Goal: Task Accomplishment & Management: Manage account settings

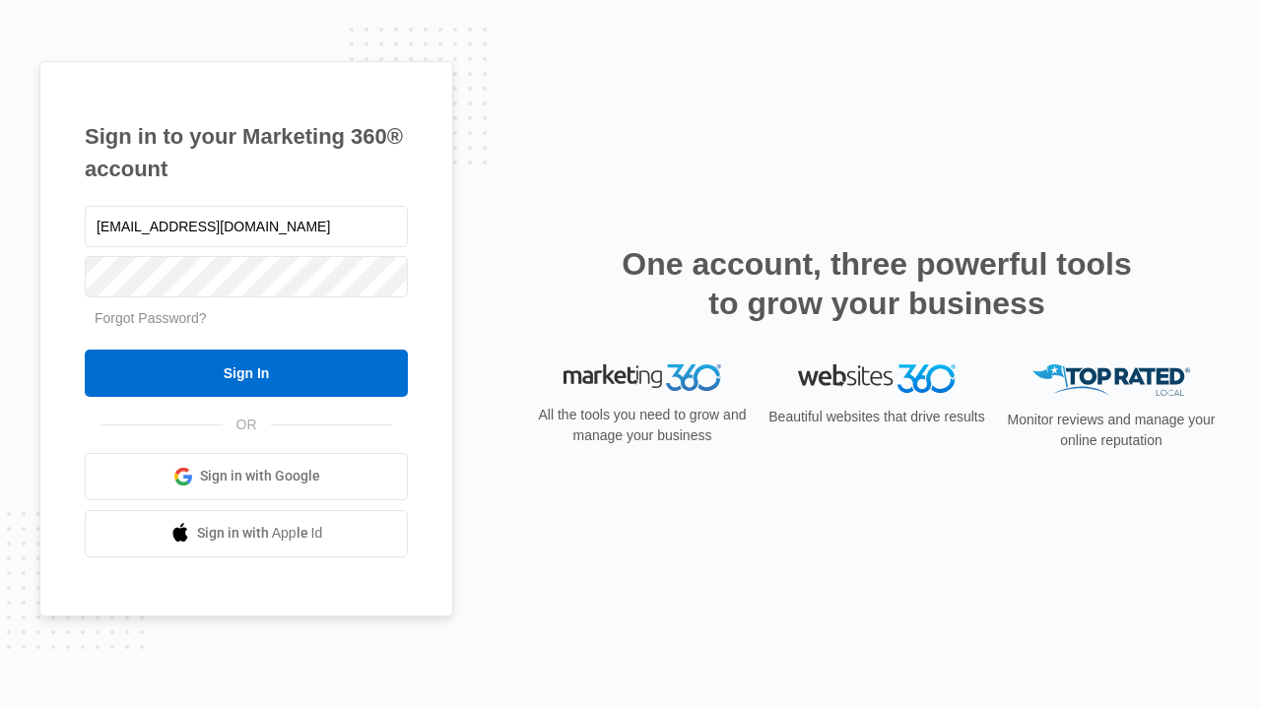
type input "[EMAIL_ADDRESS][DOMAIN_NAME]"
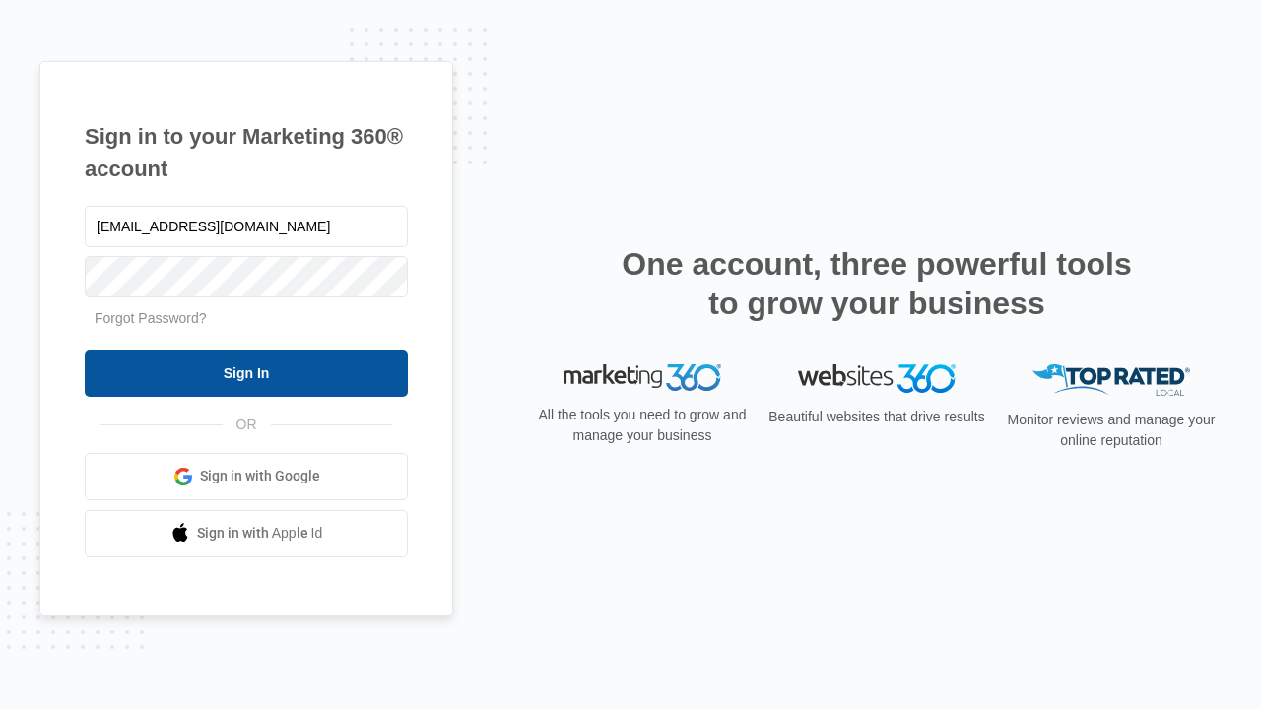
click at [246, 372] on input "Sign In" at bounding box center [246, 373] width 323 height 47
